Goal: Use online tool/utility: Utilize a website feature to perform a specific function

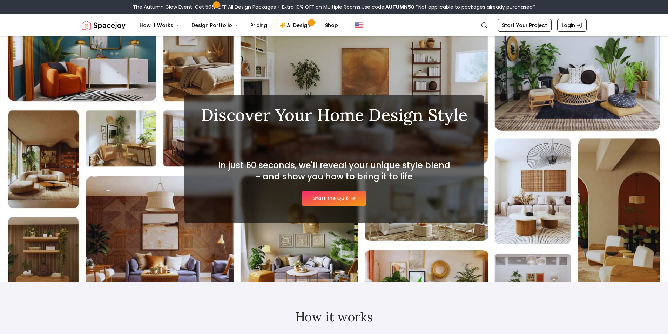
click at [326, 200] on link "Start the Quiz" at bounding box center [334, 198] width 64 height 15
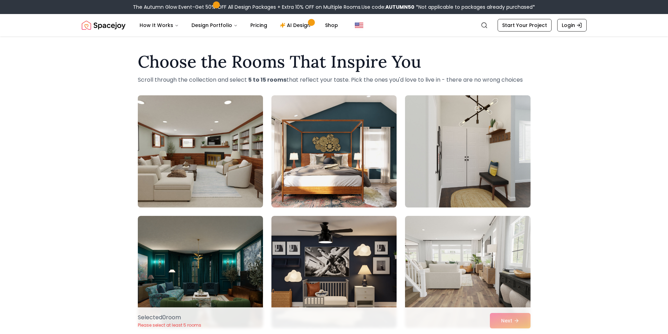
click at [220, 179] on img at bounding box center [200, 152] width 131 height 118
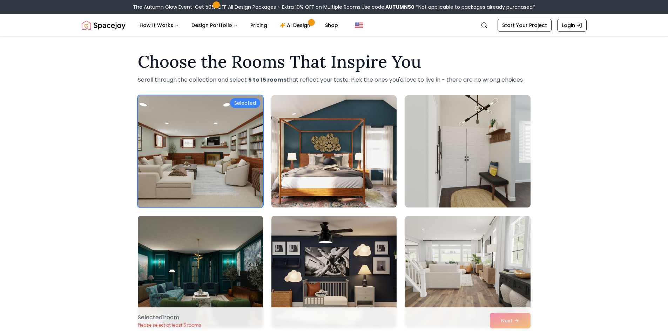
click at [314, 175] on img at bounding box center [333, 152] width 131 height 118
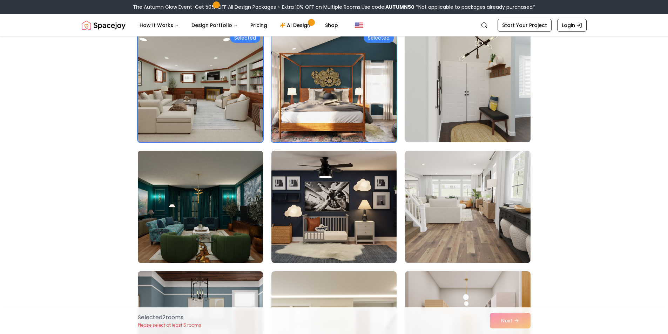
scroll to position [70, 0]
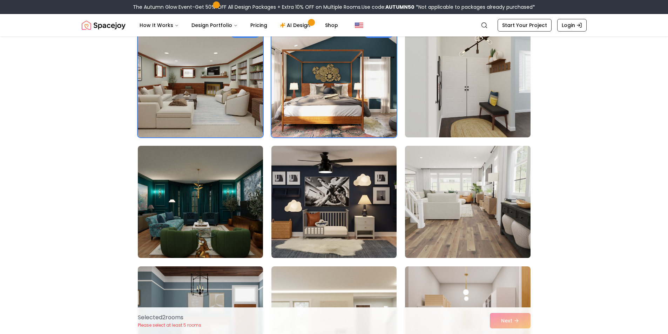
click at [410, 207] on img at bounding box center [467, 202] width 131 height 118
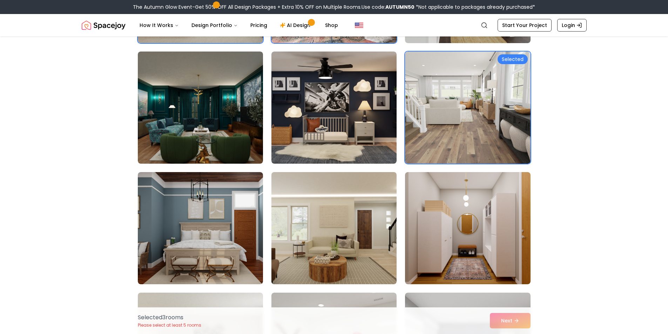
scroll to position [210, 0]
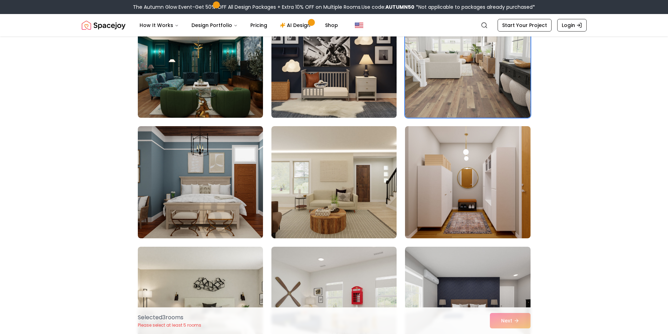
click at [337, 103] on img at bounding box center [333, 62] width 131 height 118
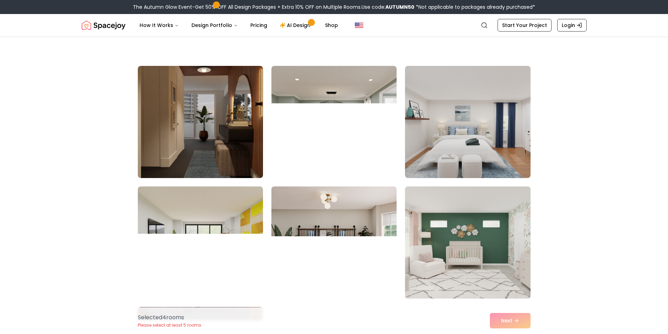
scroll to position [3768, 0]
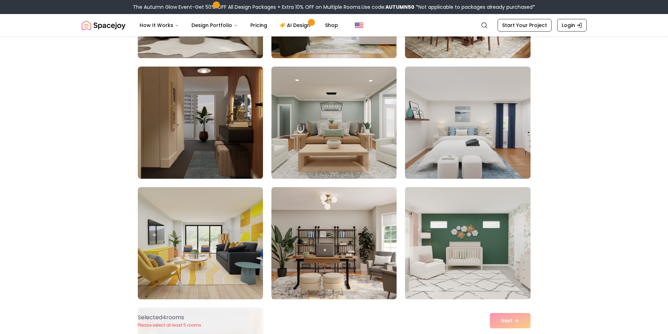
click at [451, 223] on img at bounding box center [467, 243] width 131 height 118
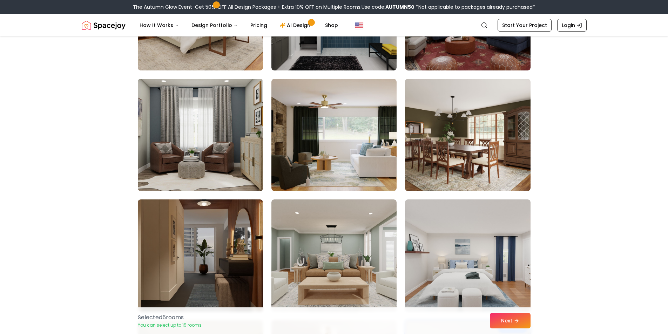
scroll to position [3593, 0]
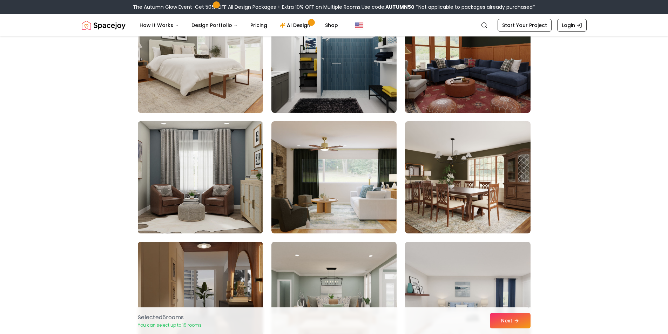
click at [240, 190] on img at bounding box center [200, 178] width 131 height 118
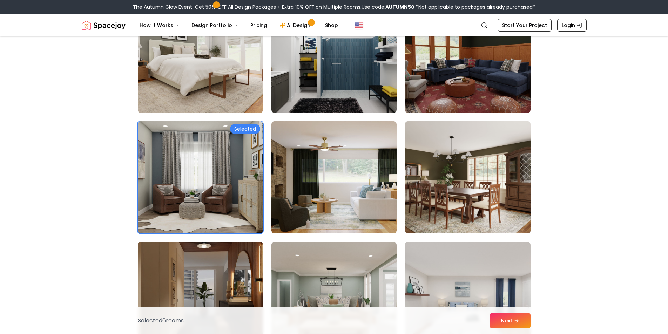
click at [476, 193] on img at bounding box center [467, 178] width 131 height 118
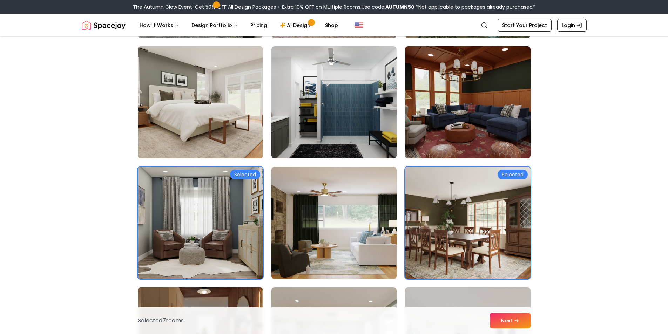
scroll to position [3523, 0]
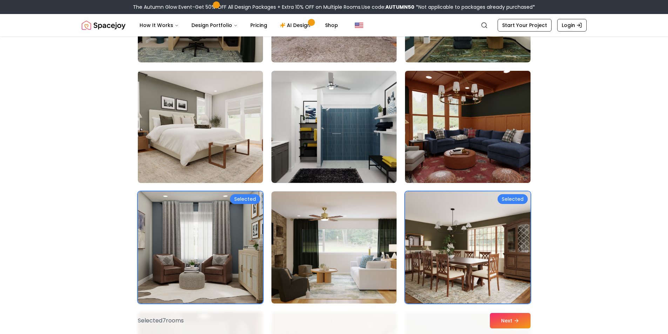
click at [446, 164] on img at bounding box center [467, 127] width 131 height 118
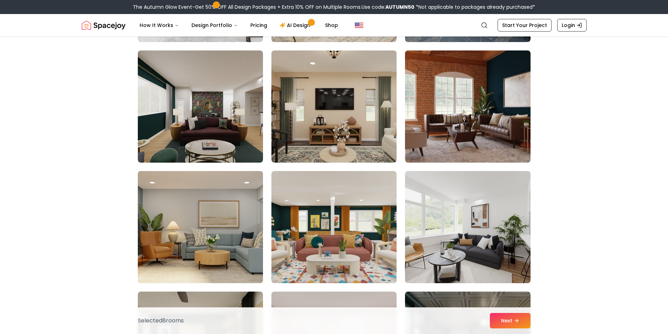
scroll to position [3172, 0]
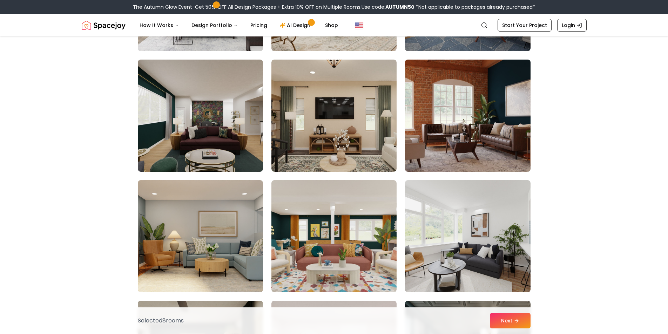
click at [437, 127] on img at bounding box center [467, 116] width 131 height 118
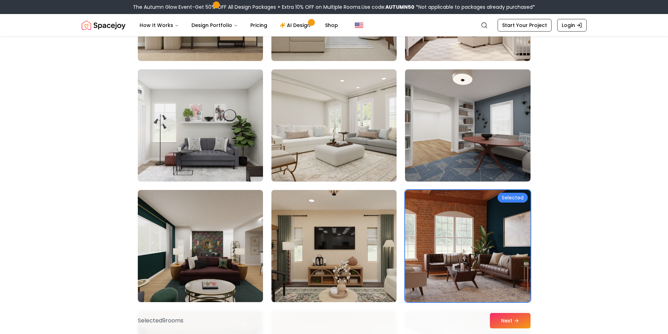
scroll to position [2997, 0]
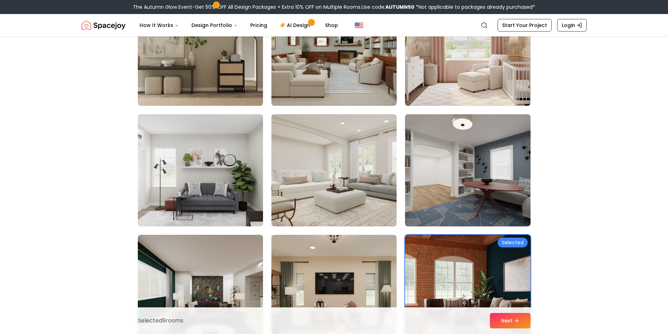
click at [311, 185] on img at bounding box center [333, 171] width 131 height 118
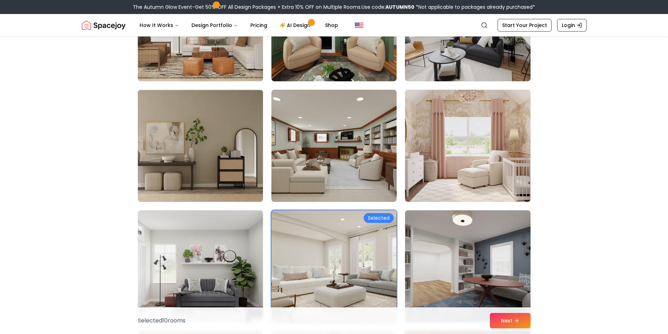
scroll to position [2892, 0]
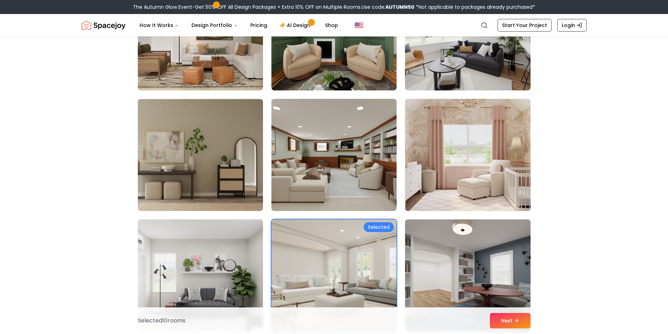
click at [483, 179] on img at bounding box center [467, 155] width 131 height 118
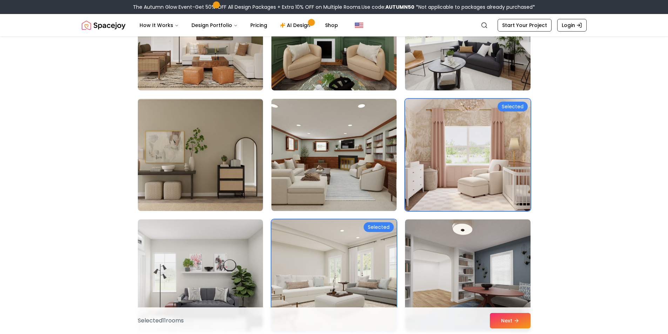
click at [373, 177] on img at bounding box center [333, 155] width 131 height 118
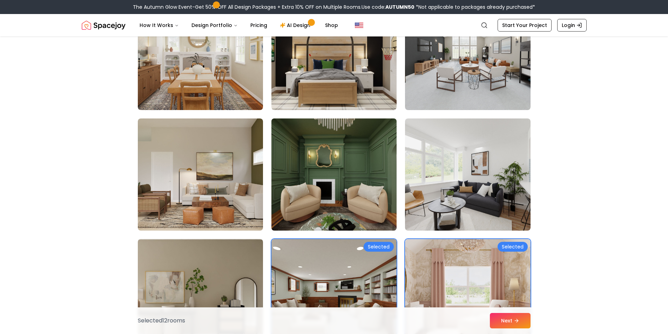
scroll to position [2716, 0]
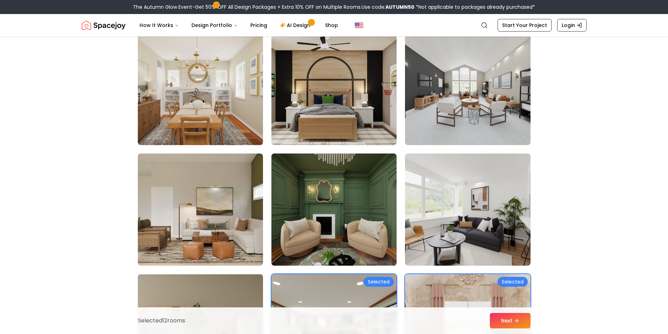
click at [359, 209] on img at bounding box center [333, 210] width 131 height 118
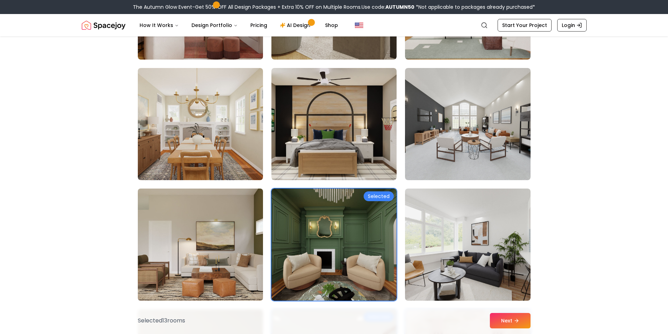
click at [205, 241] on img at bounding box center [200, 245] width 131 height 118
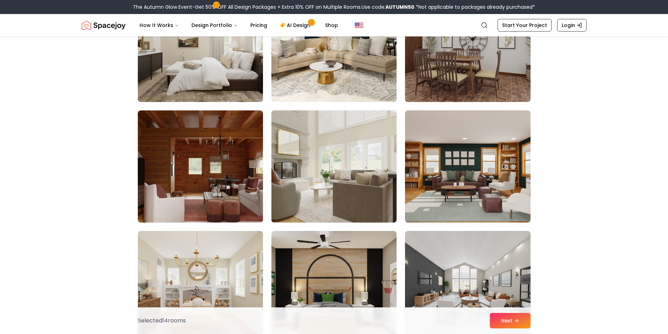
scroll to position [2506, 0]
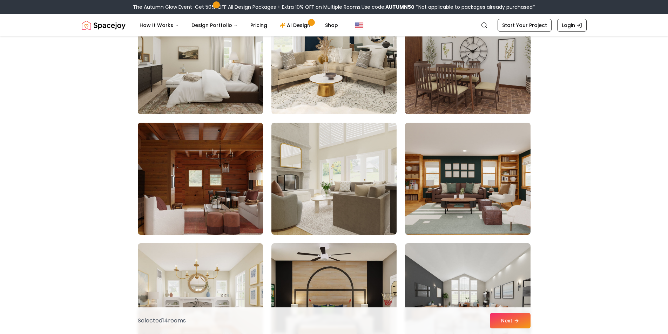
click at [444, 252] on img at bounding box center [467, 300] width 131 height 118
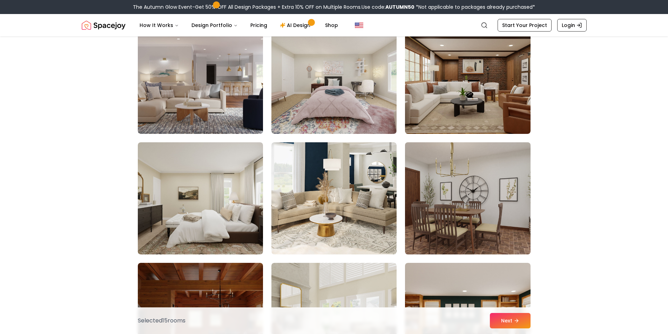
scroll to position [2436, 0]
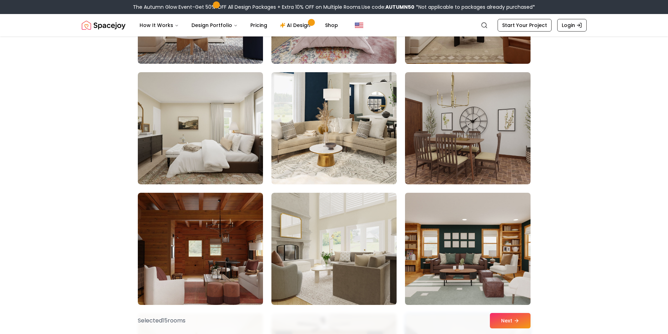
click at [423, 227] on img at bounding box center [467, 249] width 131 height 118
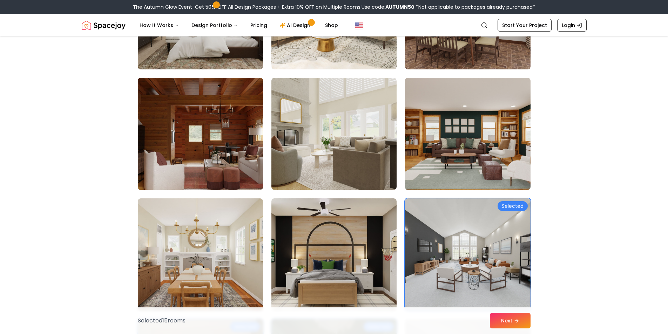
scroll to position [2646, 0]
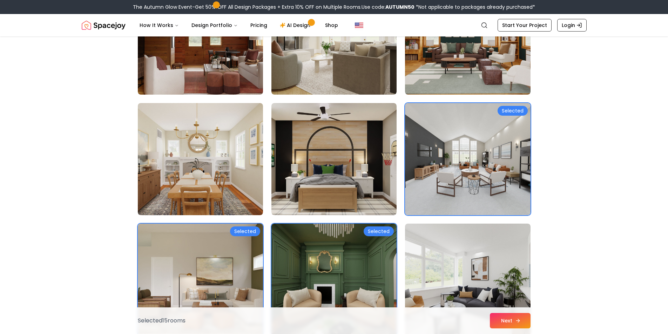
click at [505, 317] on button "Next" at bounding box center [510, 320] width 41 height 15
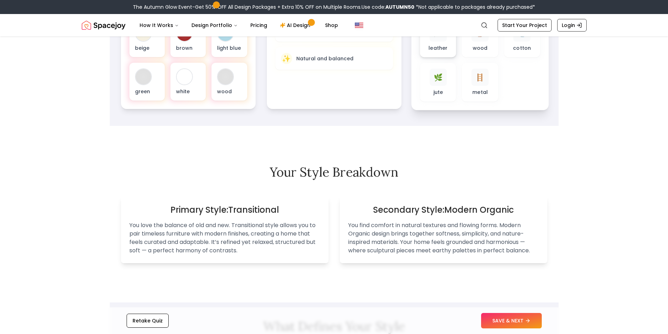
scroll to position [316, 0]
